Goal: Check status: Check status

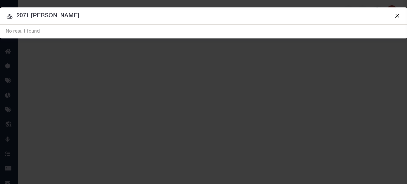
click at [204, 15] on input "2071 [PERSON_NAME]" at bounding box center [203, 15] width 407 height 9
type input "2"
type input "12-13-33-228-002"
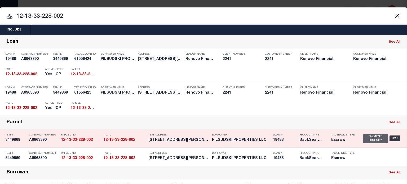
click at [372, 137] on div "Payment History" at bounding box center [375, 139] width 25 height 10
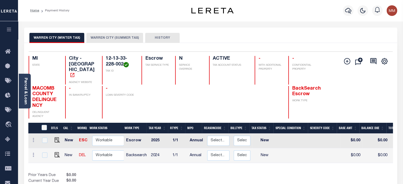
click at [118, 36] on button "WARREN CITY (SUMMER TAX)" at bounding box center [114, 38] width 57 height 10
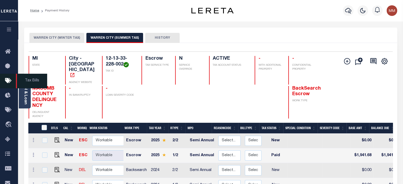
drag, startPoint x: 23, startPoint y: 87, endPoint x: 32, endPoint y: 86, distance: 9.1
click at [23, 87] on span "Tax Bills" at bounding box center [31, 81] width 31 height 15
click at [26, 83] on link "Parcel & Loan" at bounding box center [26, 91] width 4 height 27
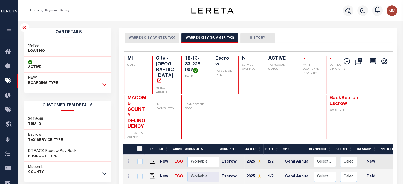
click at [104, 84] on icon at bounding box center [104, 85] width 5 height 6
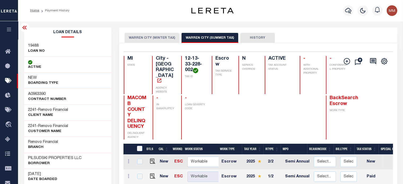
click at [35, 109] on div "2241 - Renovo Financial CLIENT Name" at bounding box center [67, 112] width 87 height 16
drag, startPoint x: 46, startPoint y: 111, endPoint x: 63, endPoint y: 106, distance: 17.6
click at [78, 111] on div "2241 - Renovo Financial CLIENT Name" at bounding box center [67, 112] width 87 height 16
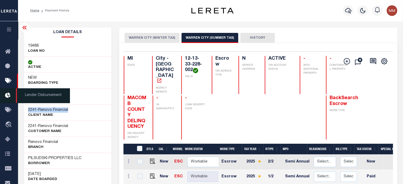
copy h3 "2241 - Renovo Financial"
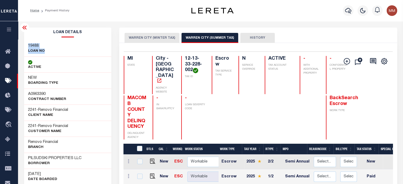
drag, startPoint x: 28, startPoint y: 45, endPoint x: 10, endPoint y: 50, distance: 18.9
click at [54, 50] on div "19488 LOAN NO" at bounding box center [67, 49] width 87 height 16
copy div "19488 LOAN NO"
drag, startPoint x: 185, startPoint y: 57, endPoint x: 1, endPoint y: 56, distance: 184.1
click at [202, 77] on div "12-13-33-228-002 TAX ID" at bounding box center [193, 75] width 24 height 38
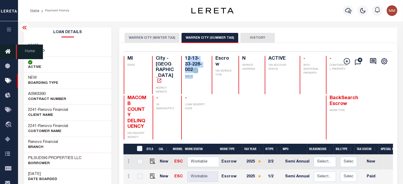
copy div "2-13-33-228-002 TAX ID"
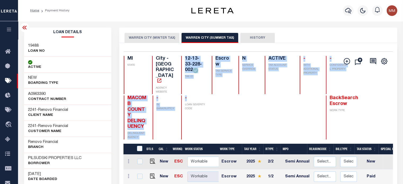
drag, startPoint x: 183, startPoint y: 57, endPoint x: 168, endPoint y: 77, distance: 25.4
click at [199, 83] on div "MI STATE City - MI AGENCY WEBSITE 12-13-33-228-002 TAX ID Escrow TAX SERVICE TY…" at bounding box center [237, 97] width 226 height 83
click at [210, 64] on div "MI STATE City - MI AGENCY WEBSITE 12-13-33-228-002 TAX ID Escrow TAX SERVICE TY…" at bounding box center [237, 75] width 226 height 38
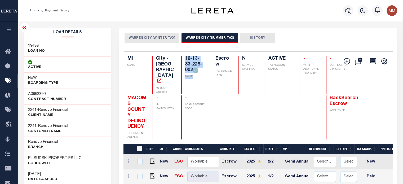
drag, startPoint x: 184, startPoint y: 57, endPoint x: 55, endPoint y: 56, distance: 129.5
click at [199, 73] on h4 "12-13-33-228-002" at bounding box center [195, 64] width 21 height 17
copy h4 "12-13-33-228-002"
drag, startPoint x: 27, startPoint y: 157, endPoint x: 78, endPoint y: 151, distance: 51.5
click at [84, 155] on div "PILSUDSKI PROPERTIES LLC Borrower" at bounding box center [67, 161] width 87 height 16
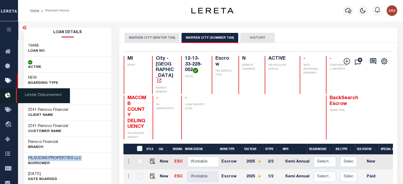
copy h3 "PILSUDSKI PROPERTIES LLC"
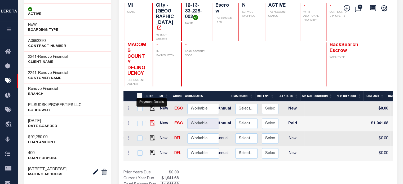
click at [152, 120] on img "" at bounding box center [152, 122] width 5 height 5
checkbox input "true"
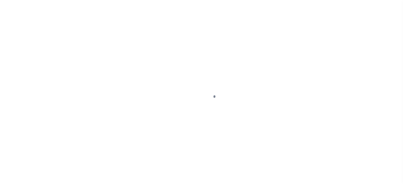
select select "PYD"
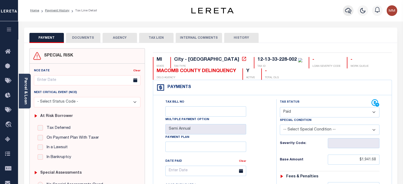
click at [349, 10] on icon "button" at bounding box center [348, 10] width 6 height 6
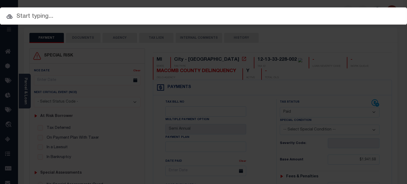
click at [107, 14] on input "text" at bounding box center [203, 16] width 407 height 9
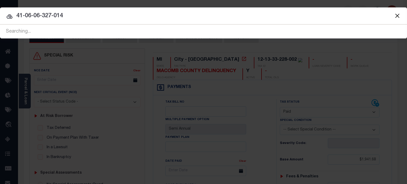
type input "41-06-06-327-014"
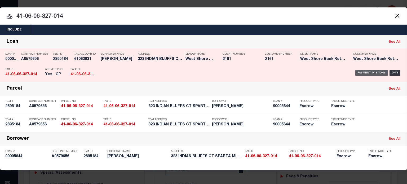
click at [363, 73] on div "Payment History" at bounding box center [371, 73] width 33 height 6
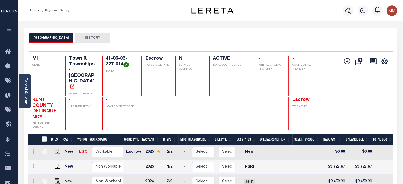
click at [26, 87] on link "Parcel & Loan" at bounding box center [26, 91] width 4 height 27
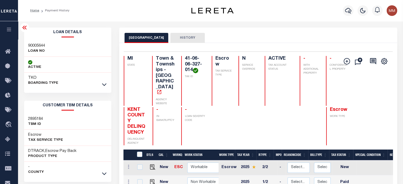
drag, startPoint x: 104, startPoint y: 84, endPoint x: 100, endPoint y: 79, distance: 5.8
click at [103, 84] on icon at bounding box center [104, 85] width 5 height 6
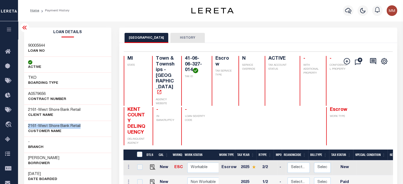
drag, startPoint x: 25, startPoint y: 124, endPoint x: 85, endPoint y: 124, distance: 59.9
click at [89, 126] on div "2161 - West Shore Bank Retail CUSTOMER Name" at bounding box center [67, 129] width 87 height 16
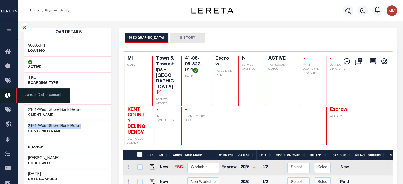
copy h3 "2161 - West Shore Bank Retail"
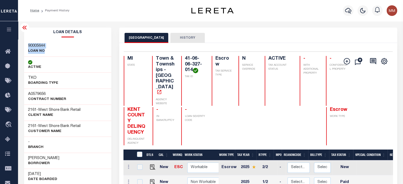
drag, startPoint x: 26, startPoint y: 45, endPoint x: 11, endPoint y: 46, distance: 15.7
click at [54, 51] on div "90005644 LOAN NO" at bounding box center [67, 49] width 87 height 16
copy div "90005644 LOAN NO"
drag, startPoint x: 187, startPoint y: 67, endPoint x: 184, endPoint y: 59, distance: 9.1
click at [187, 66] on h4 "41-06-06-327-014" at bounding box center [195, 64] width 21 height 17
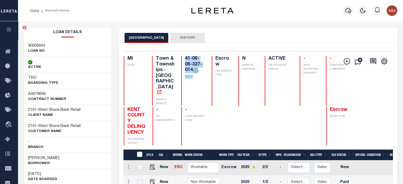
drag, startPoint x: 185, startPoint y: 63, endPoint x: 192, endPoint y: 81, distance: 18.4
click at [192, 81] on div "41-06-06-327-014 TAX ID" at bounding box center [193, 81] width 24 height 50
copy div "41-06-06-327-014 TAX ID"
click at [41, 148] on div "- Branch" at bounding box center [67, 144] width 87 height 16
drag, startPoint x: 28, startPoint y: 155, endPoint x: 61, endPoint y: 138, distance: 37.4
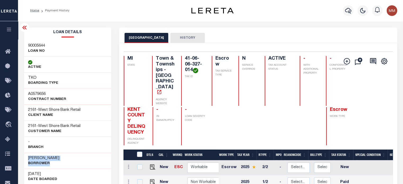
click at [83, 161] on div "ANNELISE C GAUTHIER Borrower" at bounding box center [67, 161] width 87 height 16
copy div "ANNELISE C GAUTHIER Borrower"
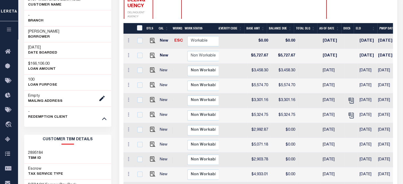
scroll to position [25, 0]
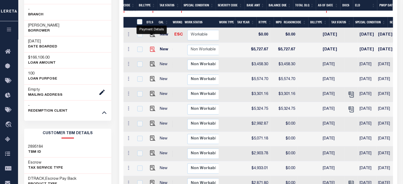
click at [151, 47] on img "" at bounding box center [152, 49] width 5 height 5
checkbox input "true"
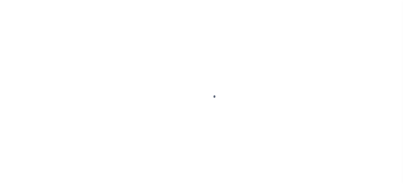
select select "PYD"
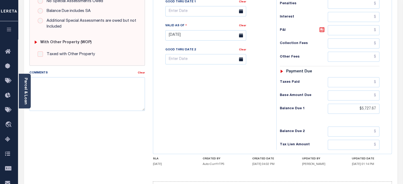
scroll to position [216, 0]
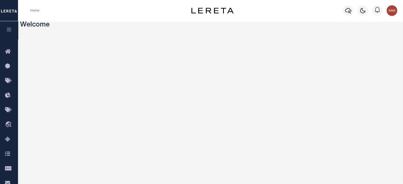
click at [8, 28] on icon "button" at bounding box center [9, 29] width 6 height 5
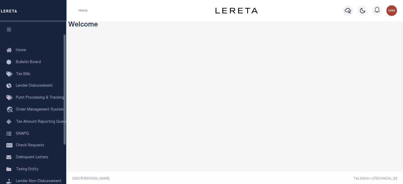
scroll to position [75, 0]
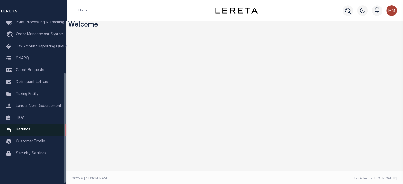
click at [26, 131] on span "Refunds" at bounding box center [23, 130] width 15 height 4
